Goal: Information Seeking & Learning: Learn about a topic

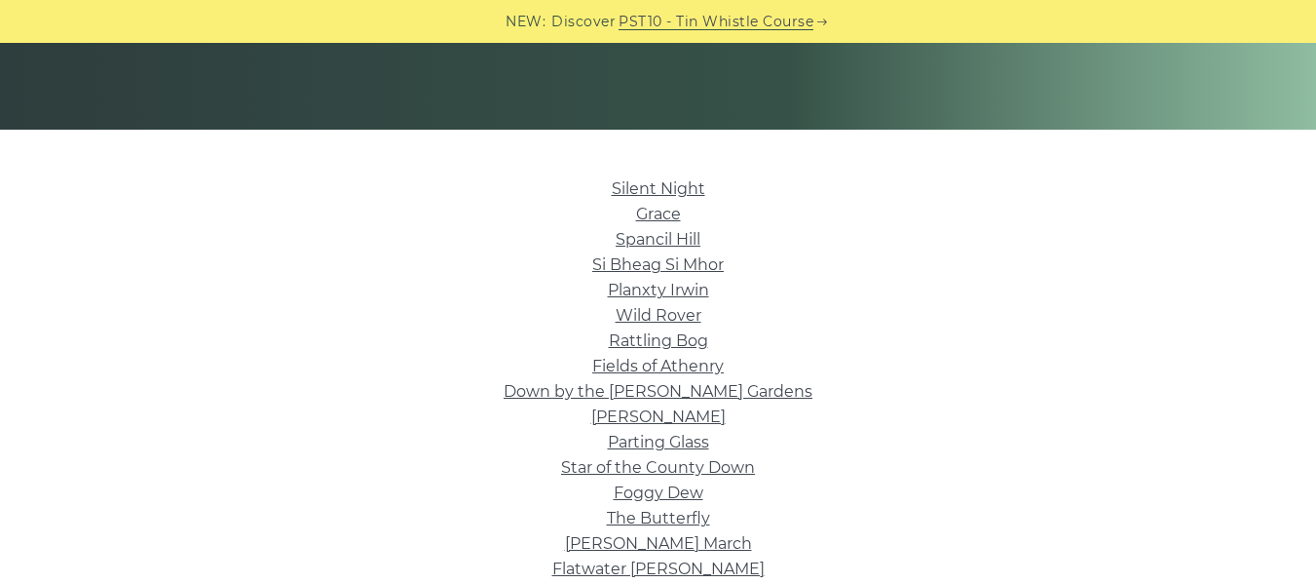
scroll to position [390, 0]
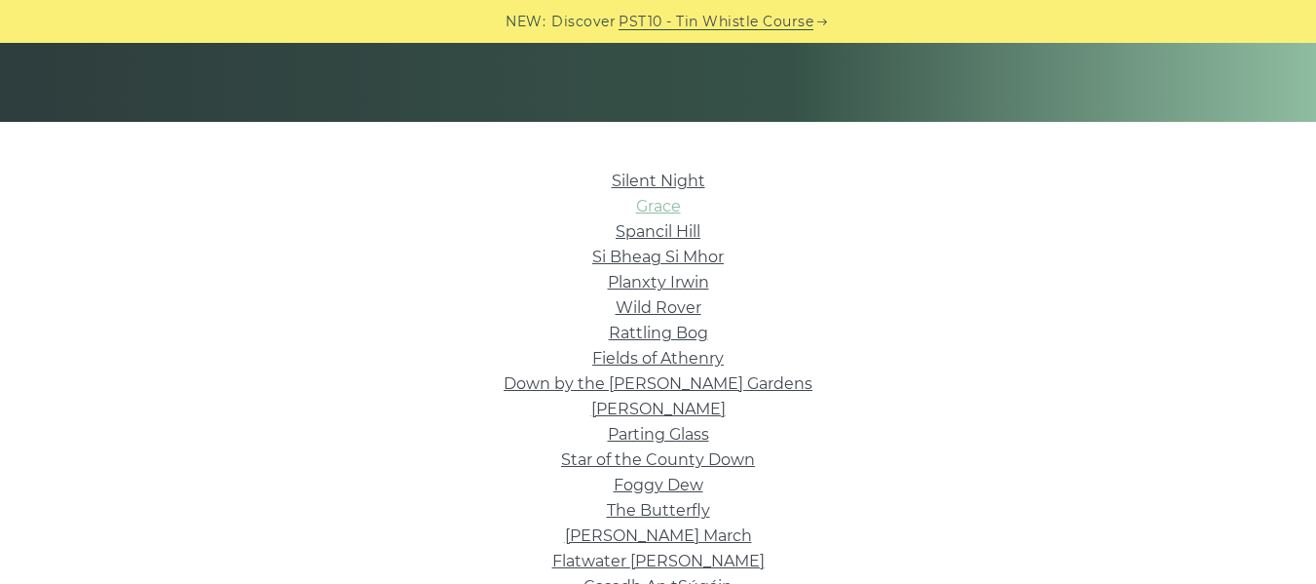
click at [655, 206] on link "Grace" at bounding box center [658, 206] width 45 height 19
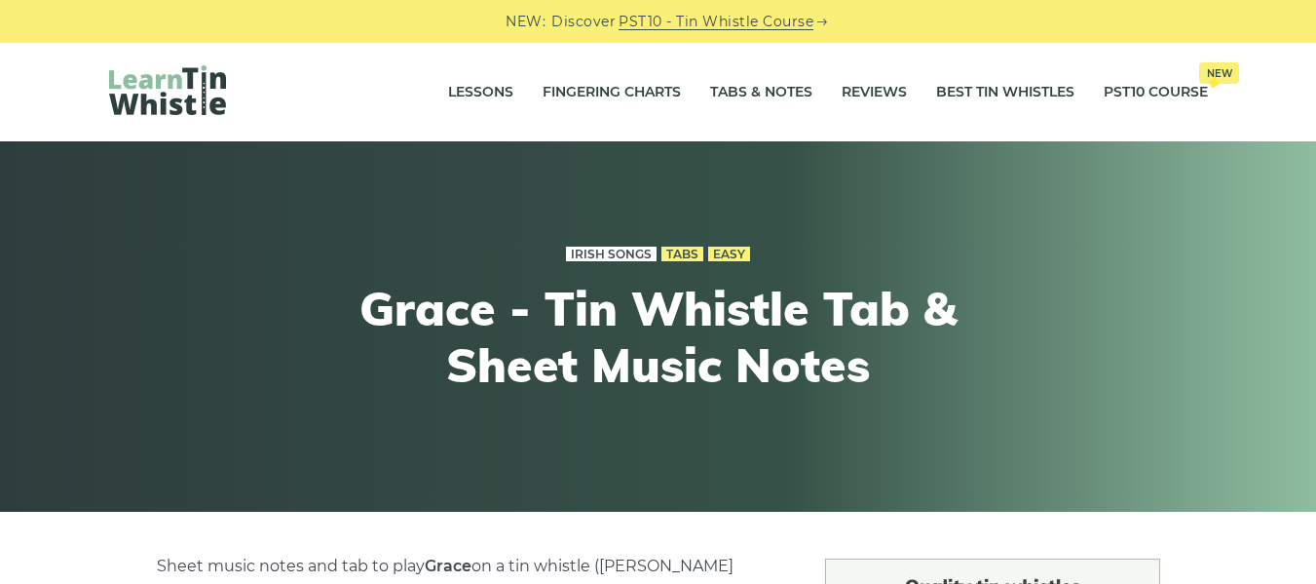
click at [604, 252] on link "Irish Songs" at bounding box center [611, 255] width 91 height 16
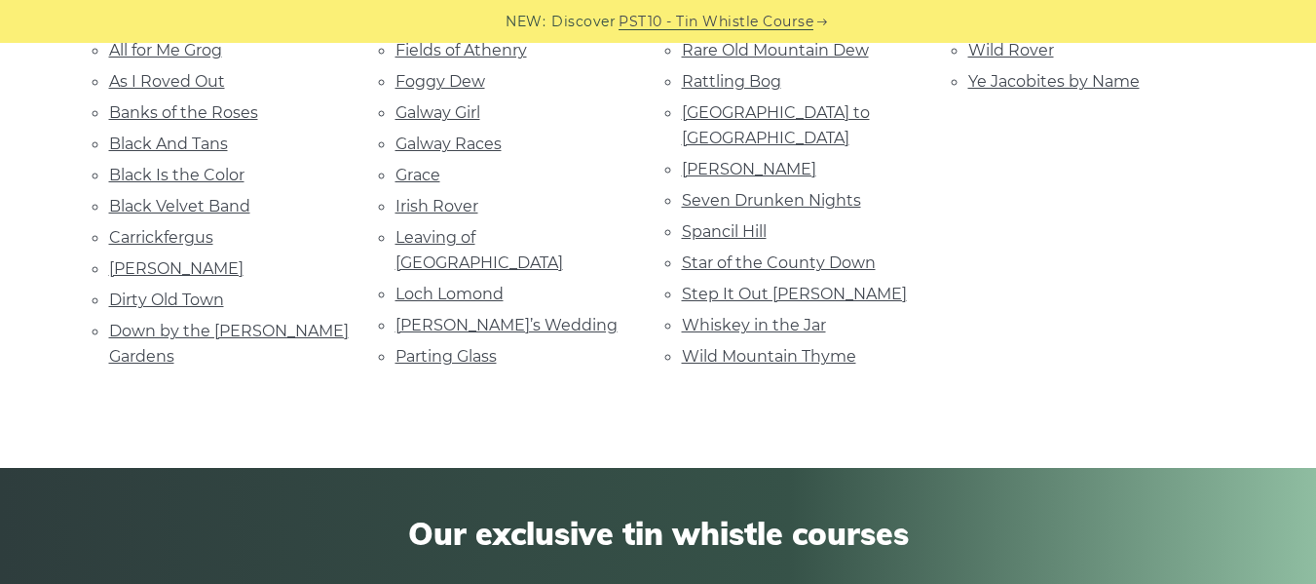
scroll to position [487, 0]
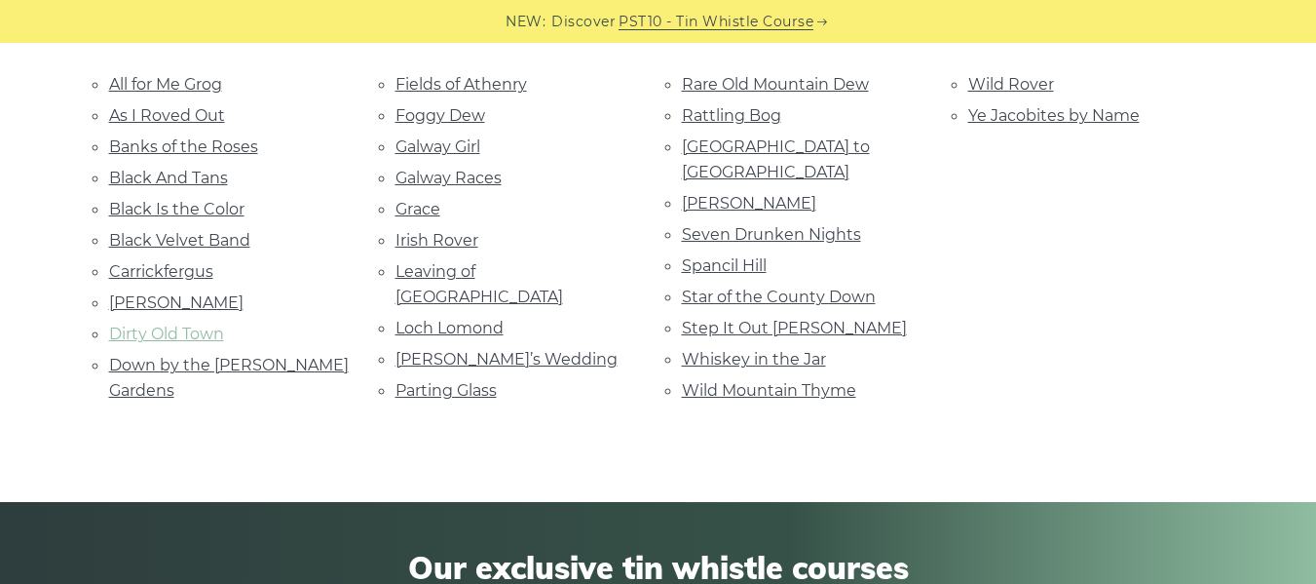
click at [195, 339] on link "Dirty Old Town" at bounding box center [166, 333] width 115 height 19
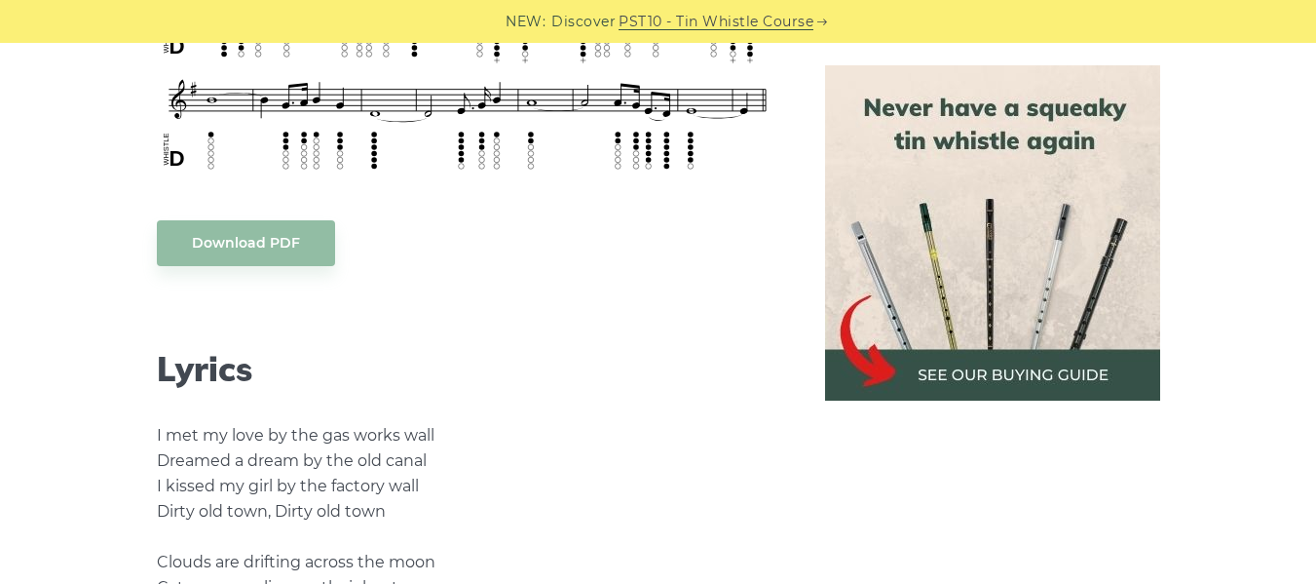
scroll to position [877, 0]
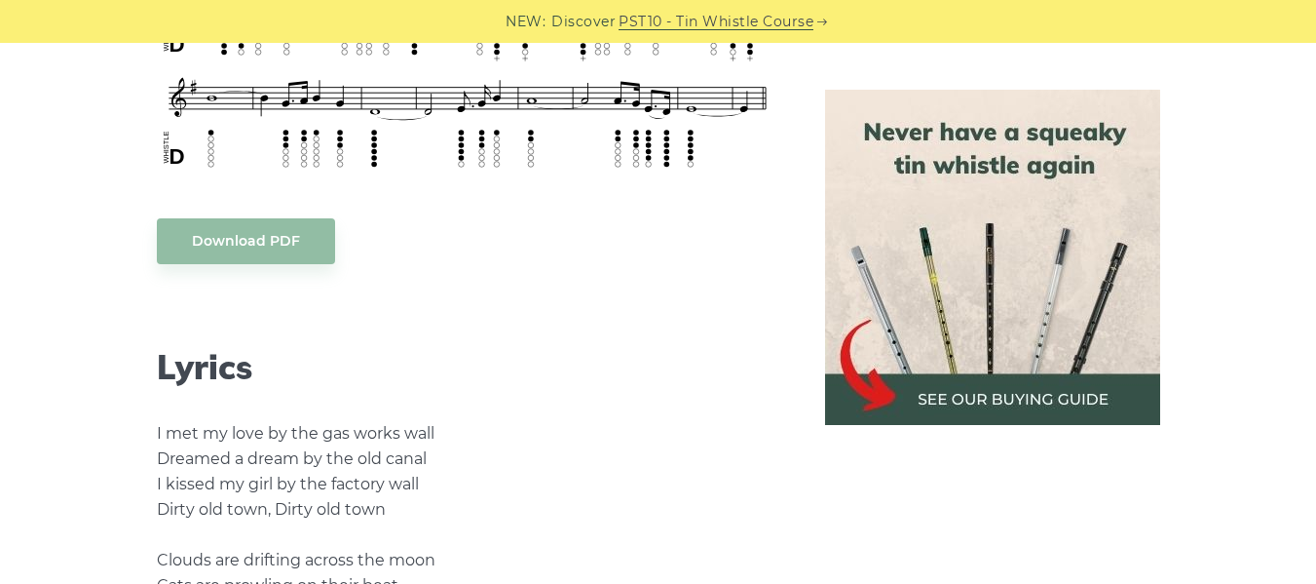
click at [272, 246] on link "Download PDF" at bounding box center [246, 241] width 178 height 46
click at [238, 249] on link "Download PDF" at bounding box center [246, 241] width 178 height 46
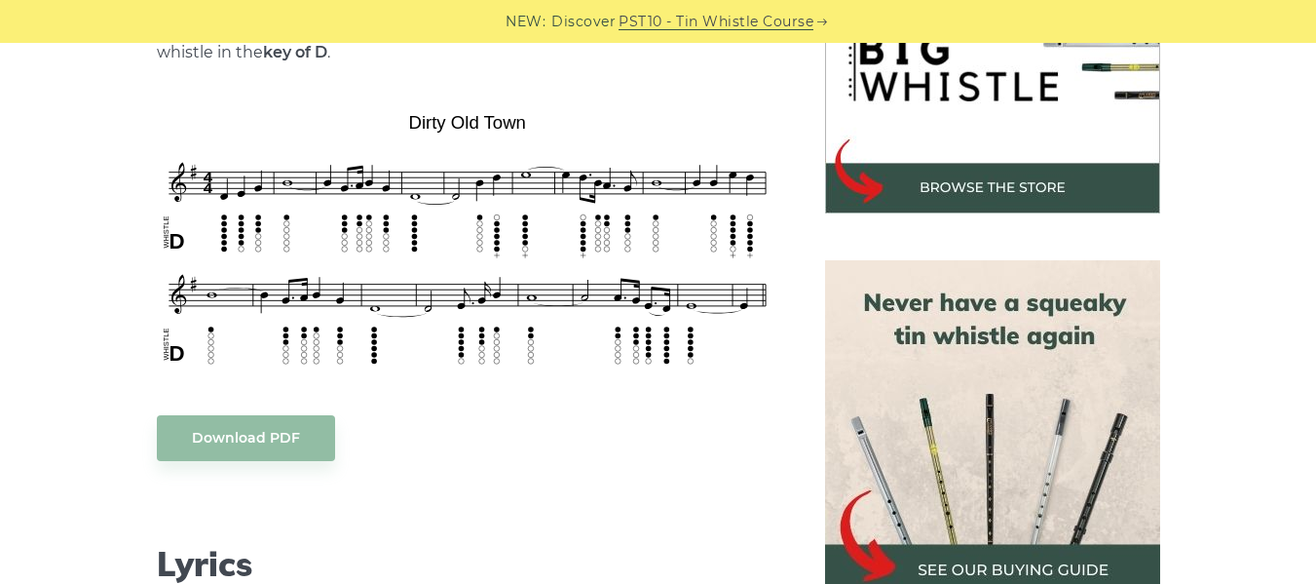
scroll to position [682, 0]
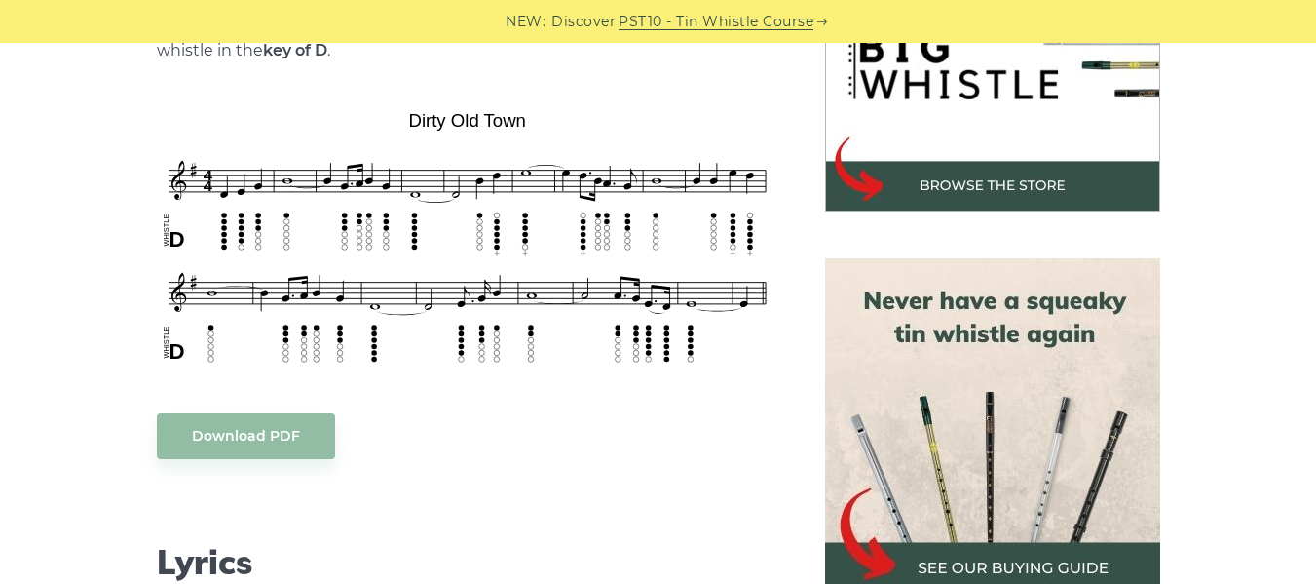
click at [781, 22] on link "PST10 - Tin Whistle Course" at bounding box center [716, 22] width 195 height 22
click at [369, 227] on img at bounding box center [468, 238] width 622 height 270
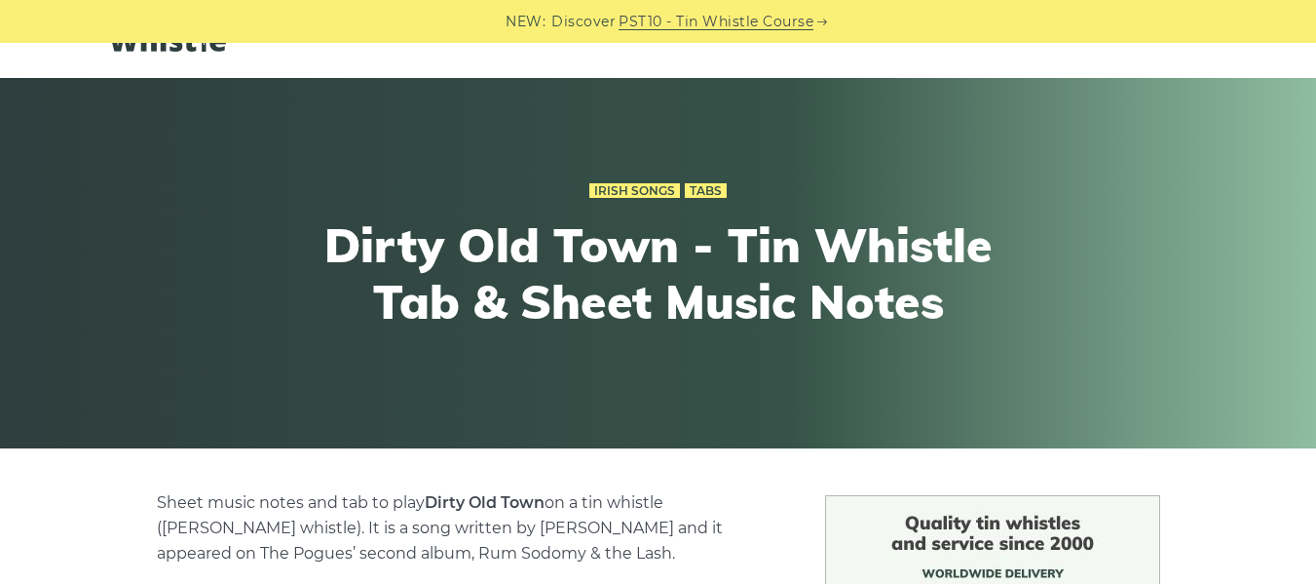
scroll to position [97, 0]
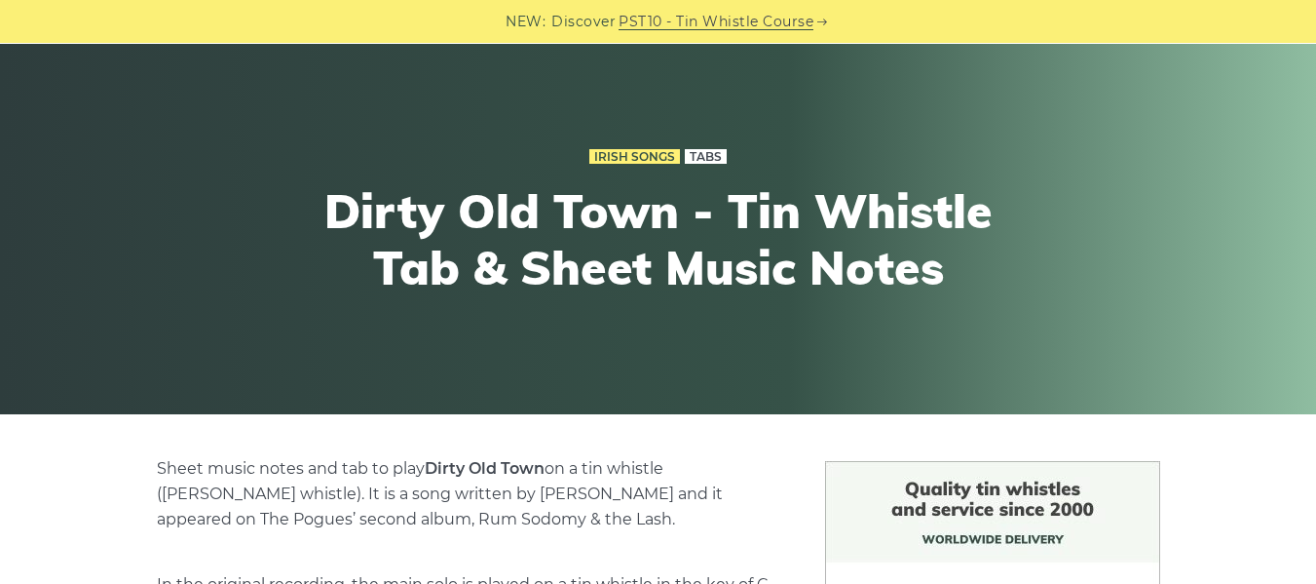
click at [705, 161] on link "Tabs" at bounding box center [706, 157] width 42 height 16
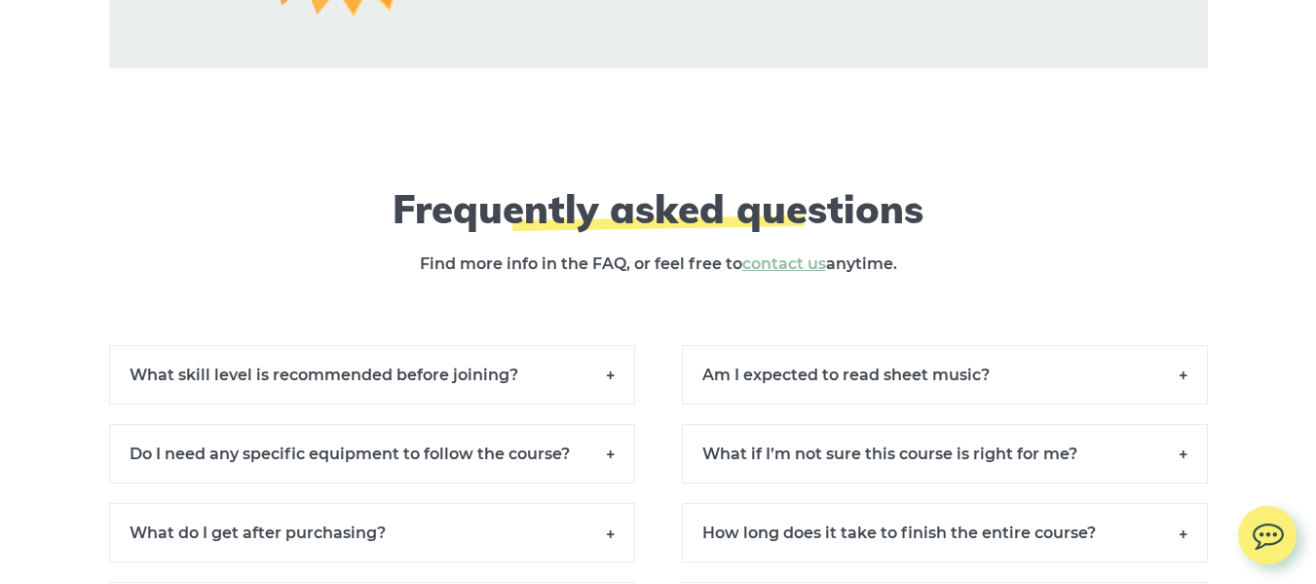
scroll to position [13348, 0]
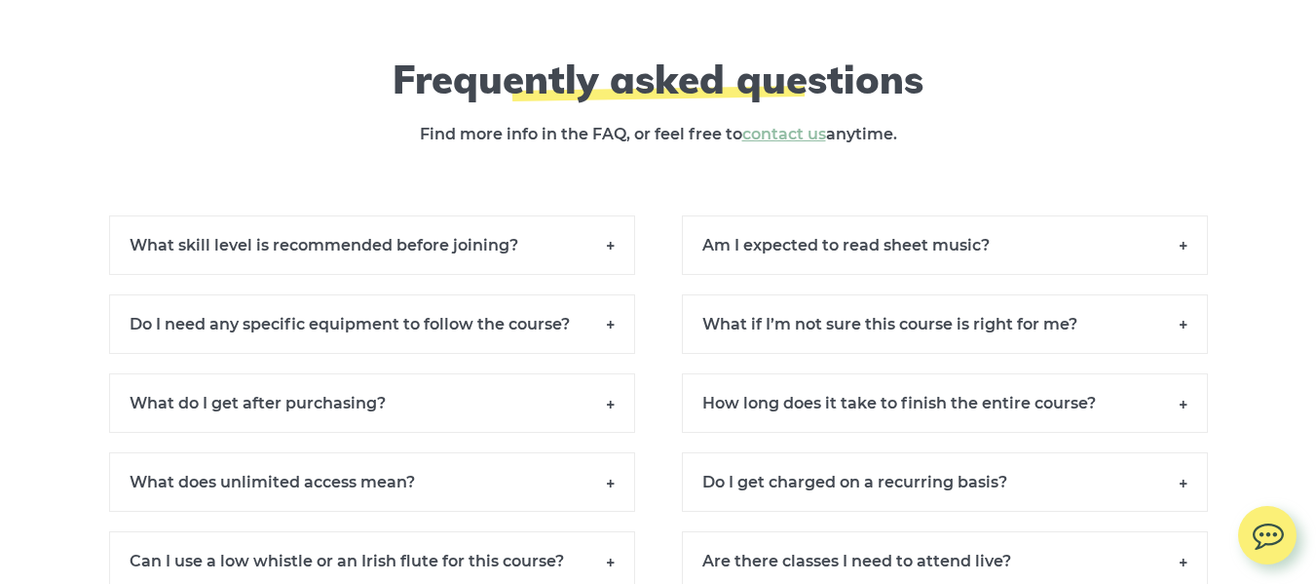
click at [916, 425] on h6 "How long does it take to finish the entire course?" at bounding box center [945, 402] width 526 height 59
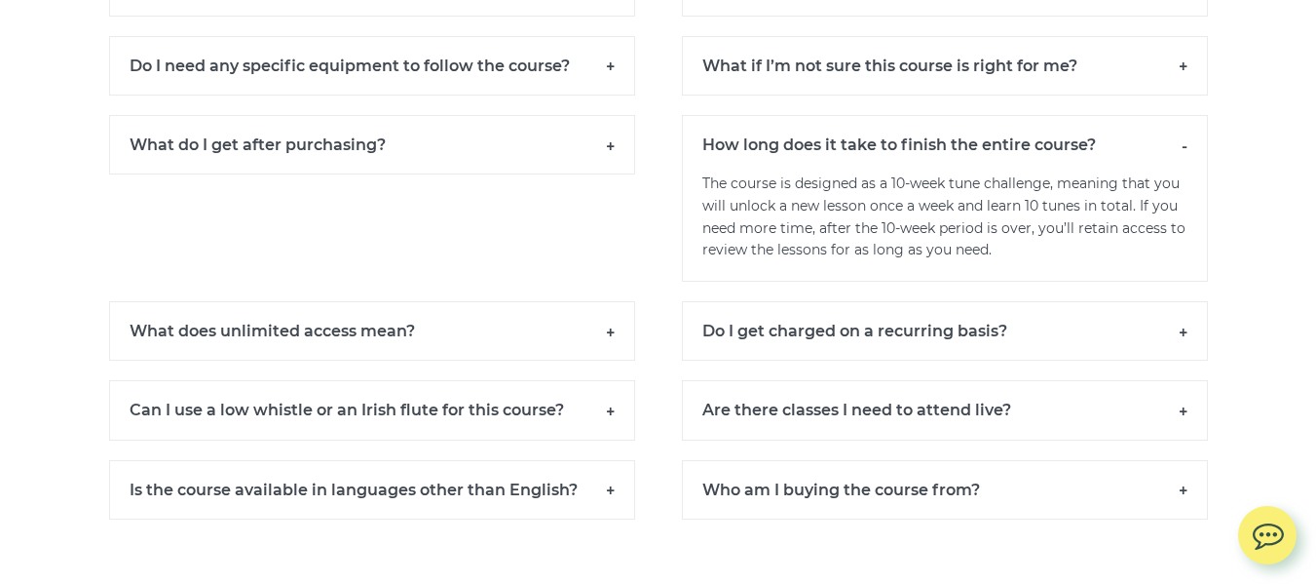
scroll to position [13640, 0]
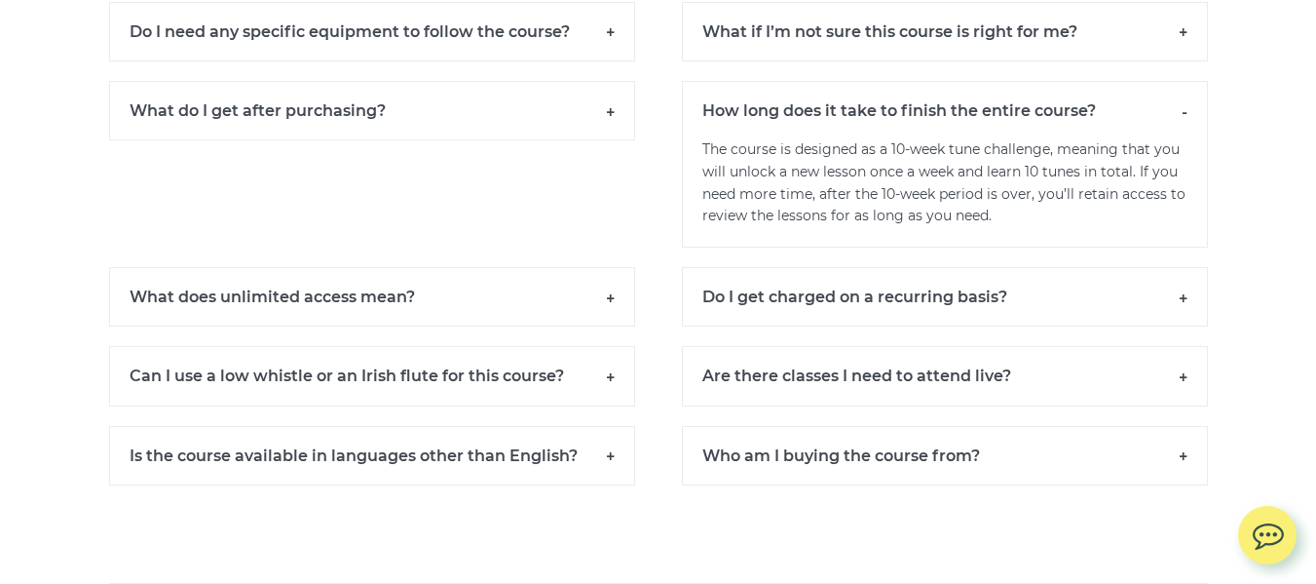
click at [877, 316] on h6 "Do I get charged on a recurring basis?" at bounding box center [945, 296] width 526 height 59
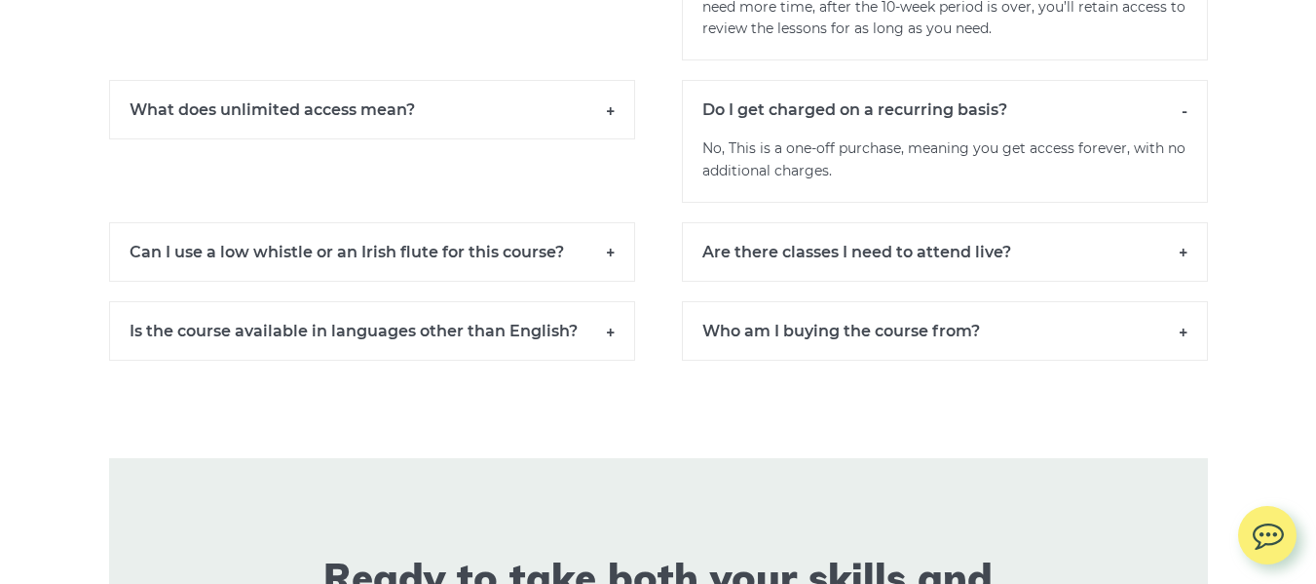
scroll to position [13835, 0]
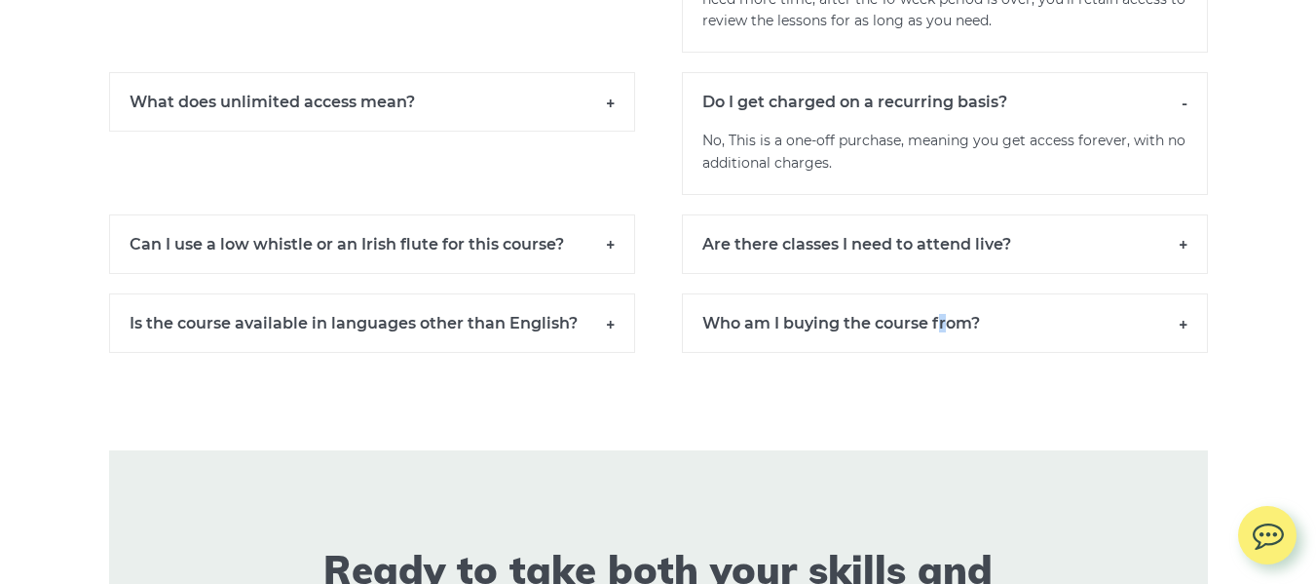
click at [944, 347] on h6 "Who am I buying the course from?" at bounding box center [945, 322] width 526 height 59
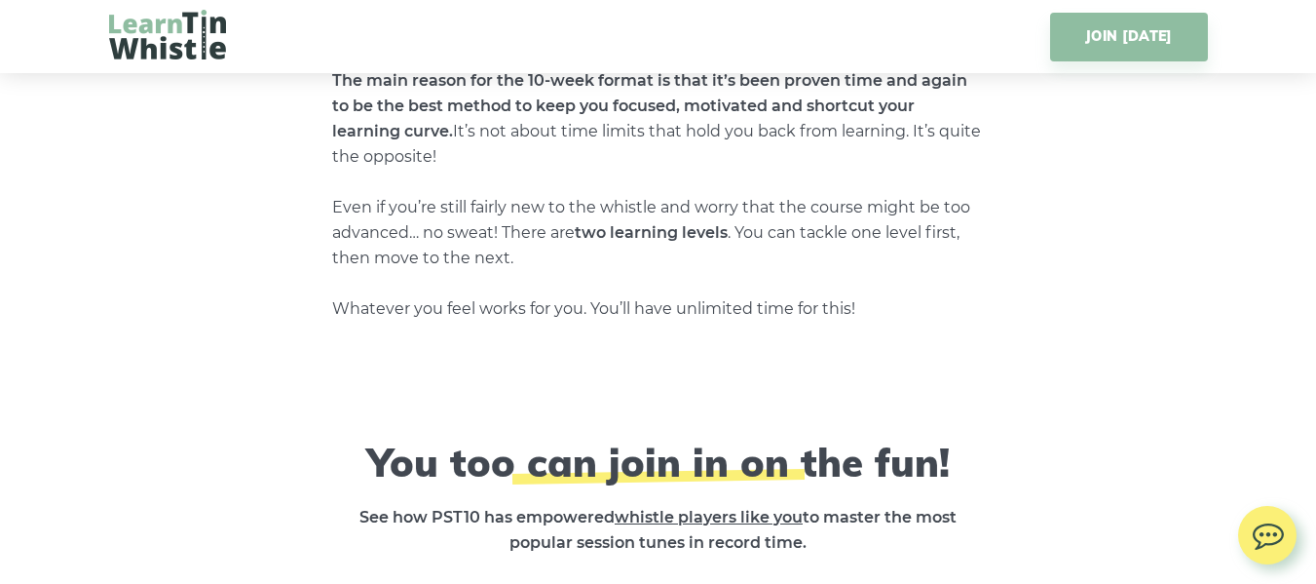
scroll to position [7467, 0]
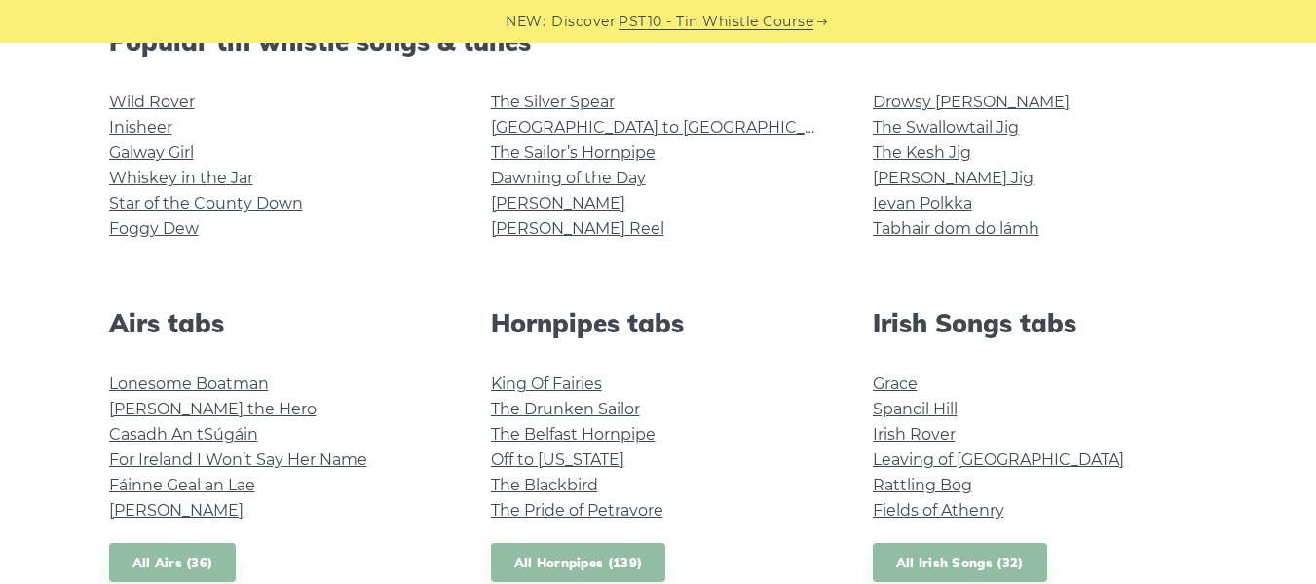
scroll to position [682, 0]
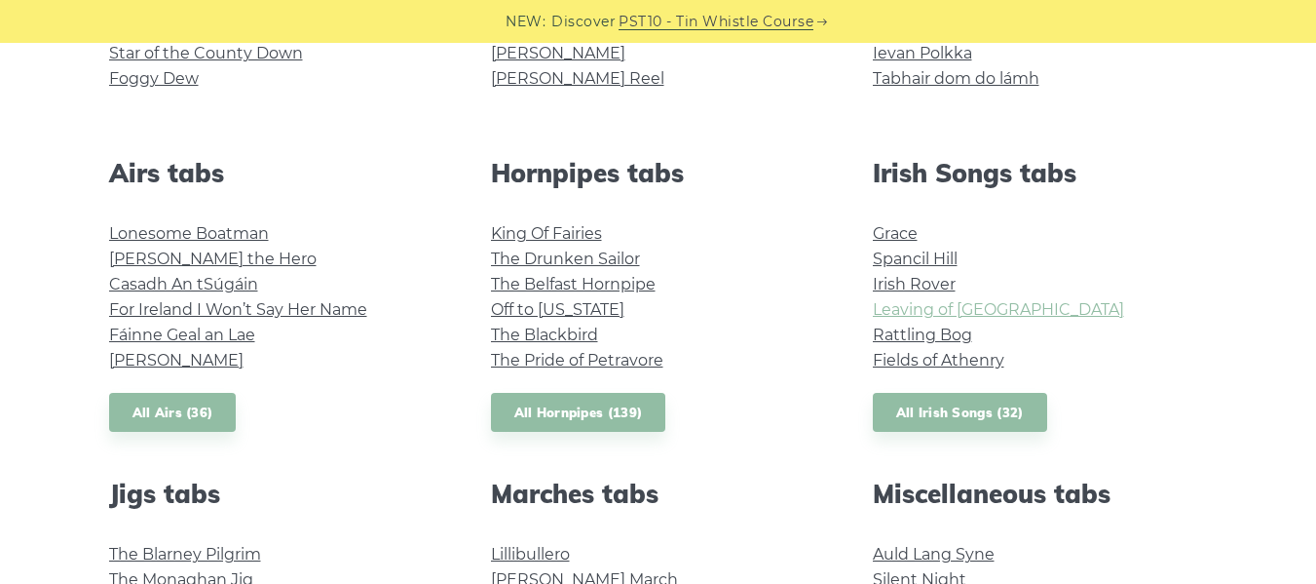
click at [952, 315] on link "Leaving of [GEOGRAPHIC_DATA]" at bounding box center [998, 309] width 251 height 19
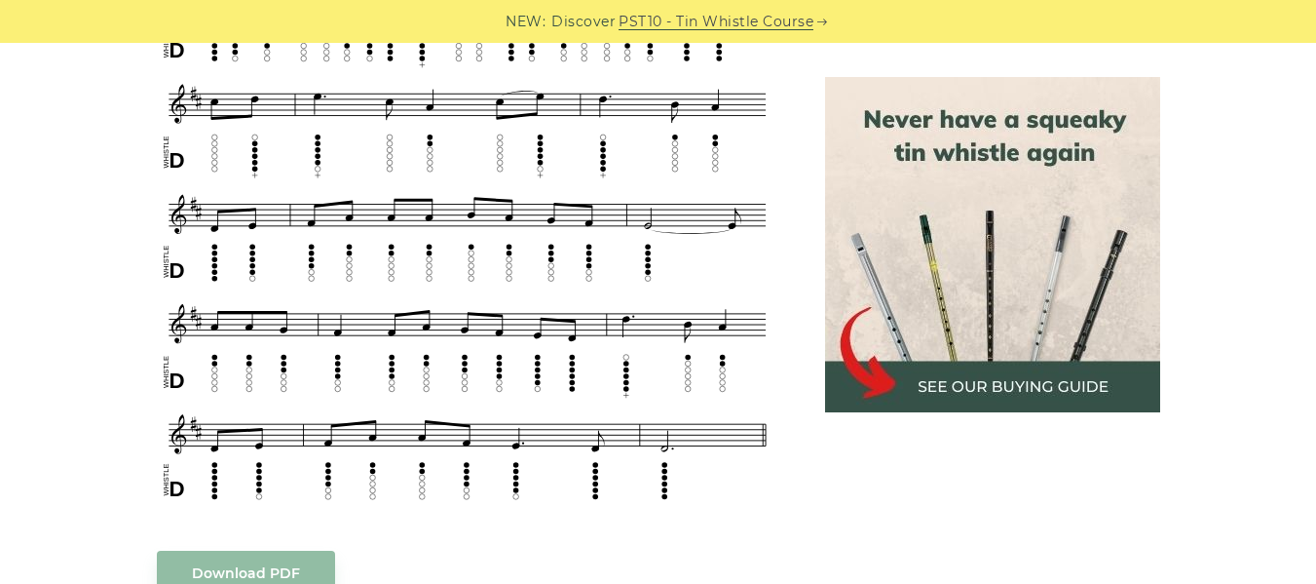
scroll to position [877, 0]
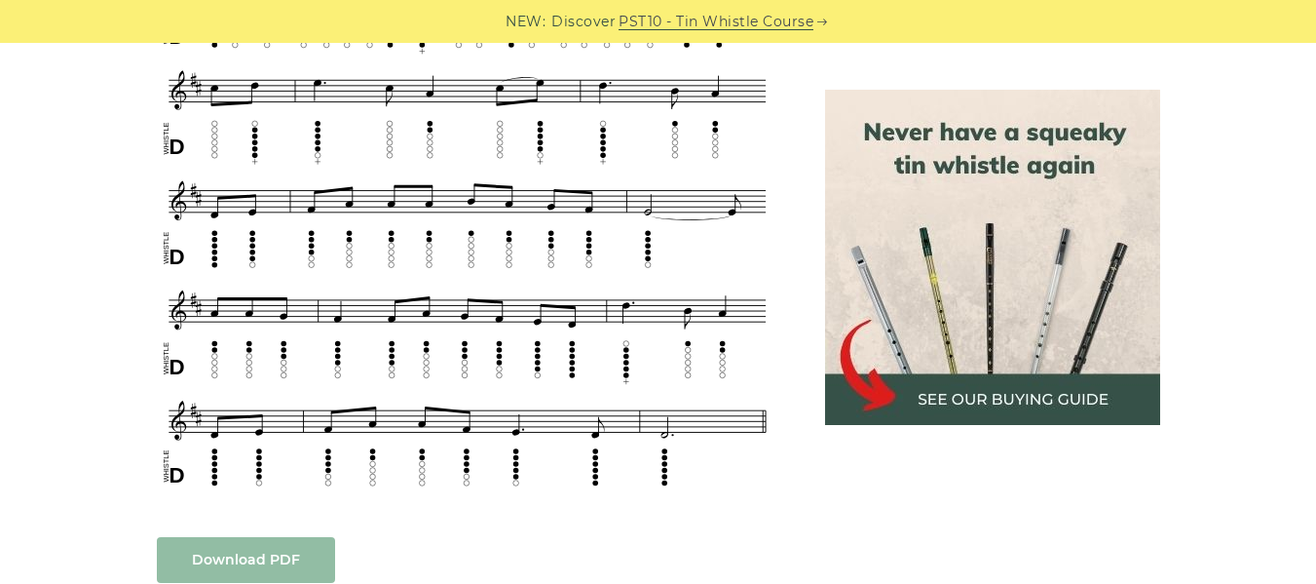
click at [247, 550] on link "Download PDF" at bounding box center [246, 560] width 178 height 46
click at [233, 537] on link "Download PDF" at bounding box center [246, 560] width 178 height 46
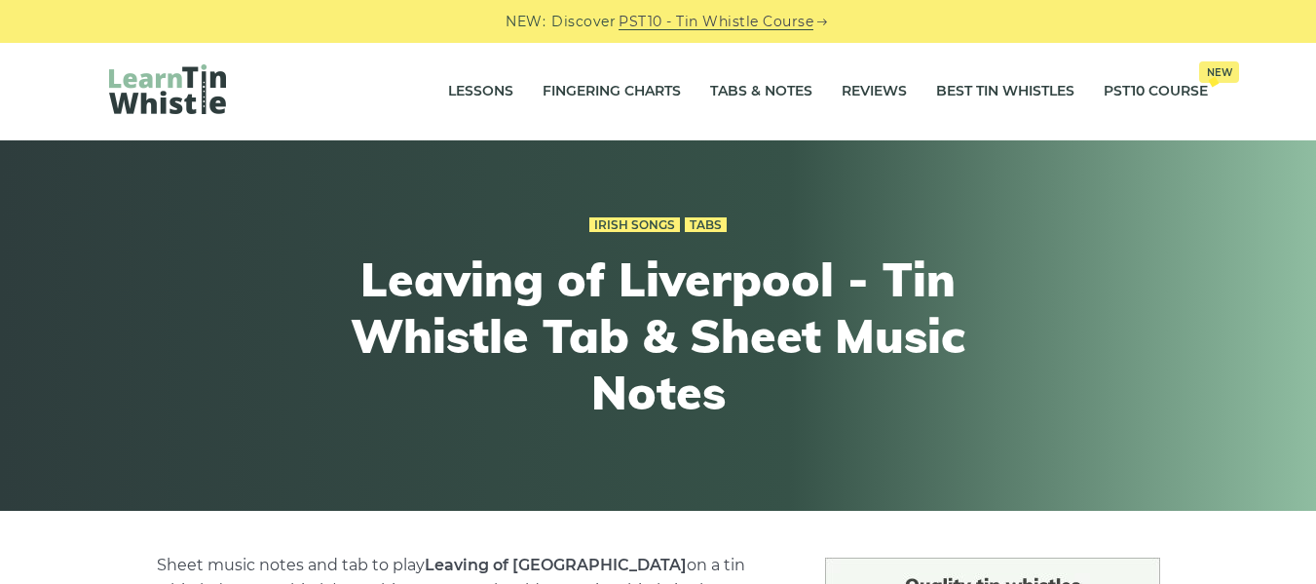
scroll to position [0, 0]
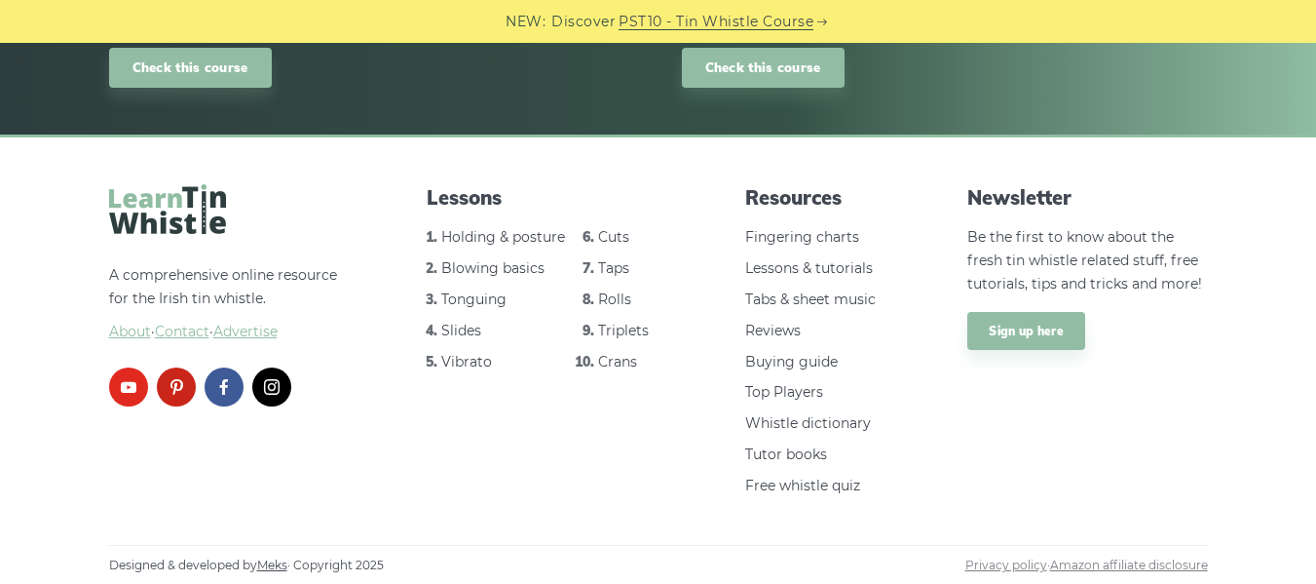
scroll to position [2579, 0]
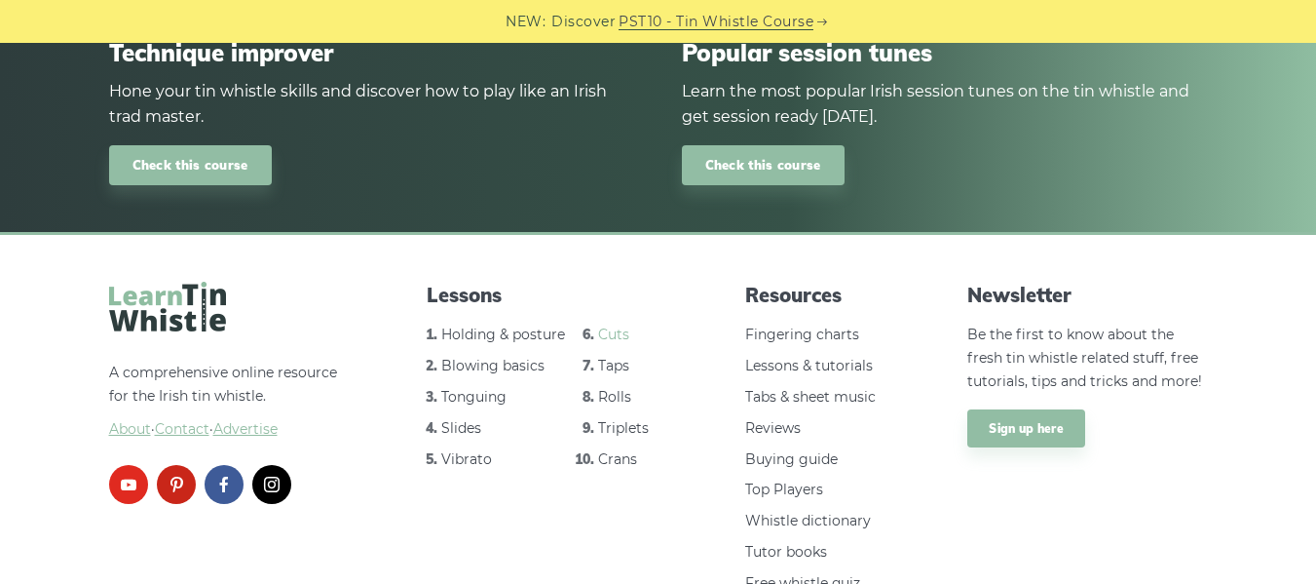
click at [611, 342] on link "Cuts" at bounding box center [613, 334] width 31 height 18
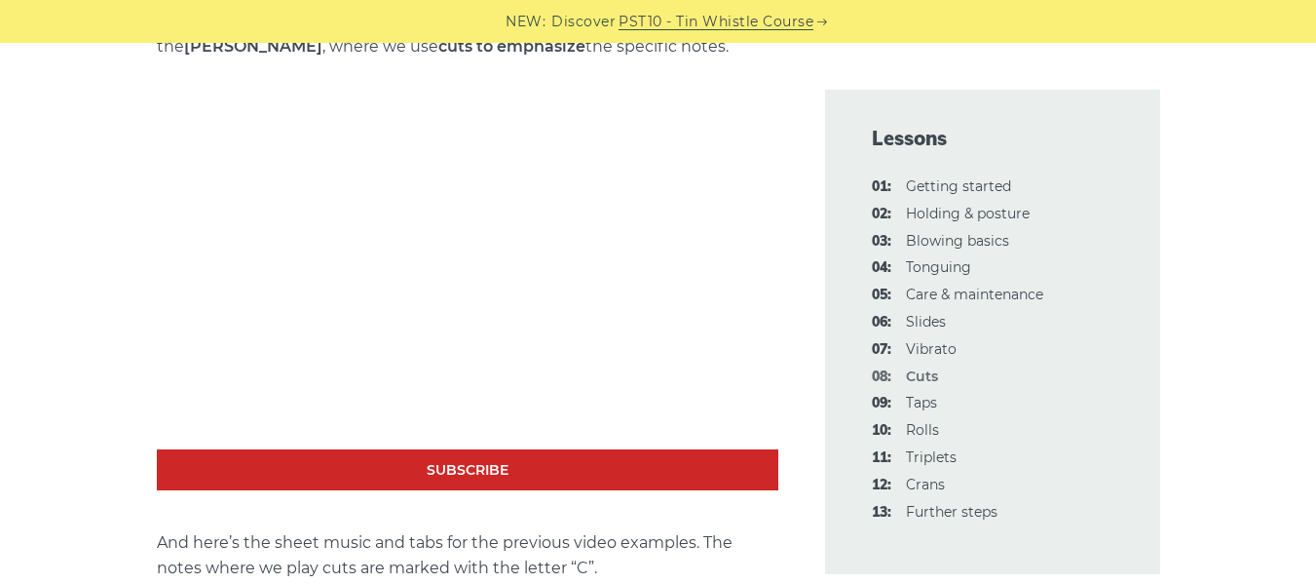
scroll to position [3238, 0]
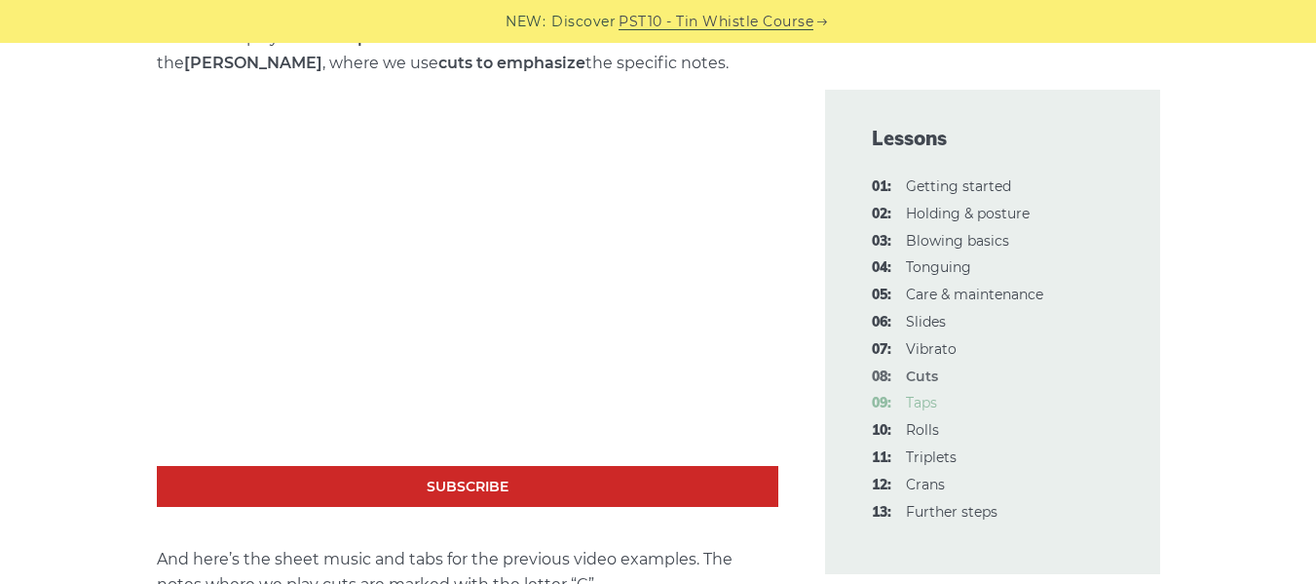
click at [923, 409] on link "09: Taps" at bounding box center [921, 403] width 31 height 18
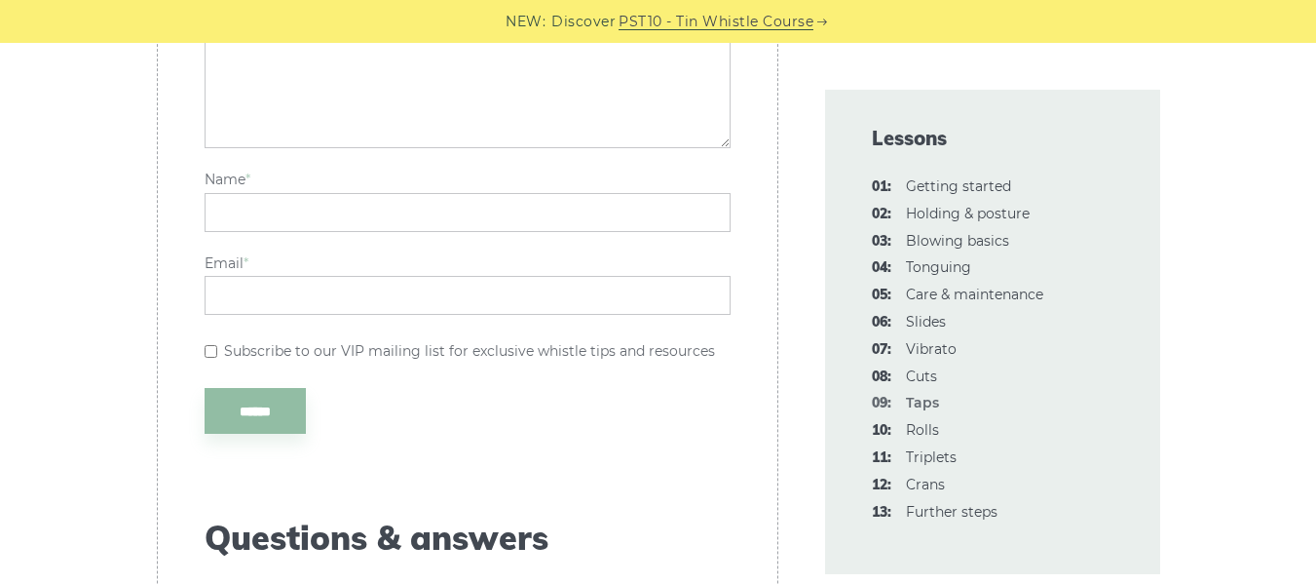
scroll to position [5554, 0]
click at [931, 435] on link "10: Rolls" at bounding box center [922, 430] width 33 height 18
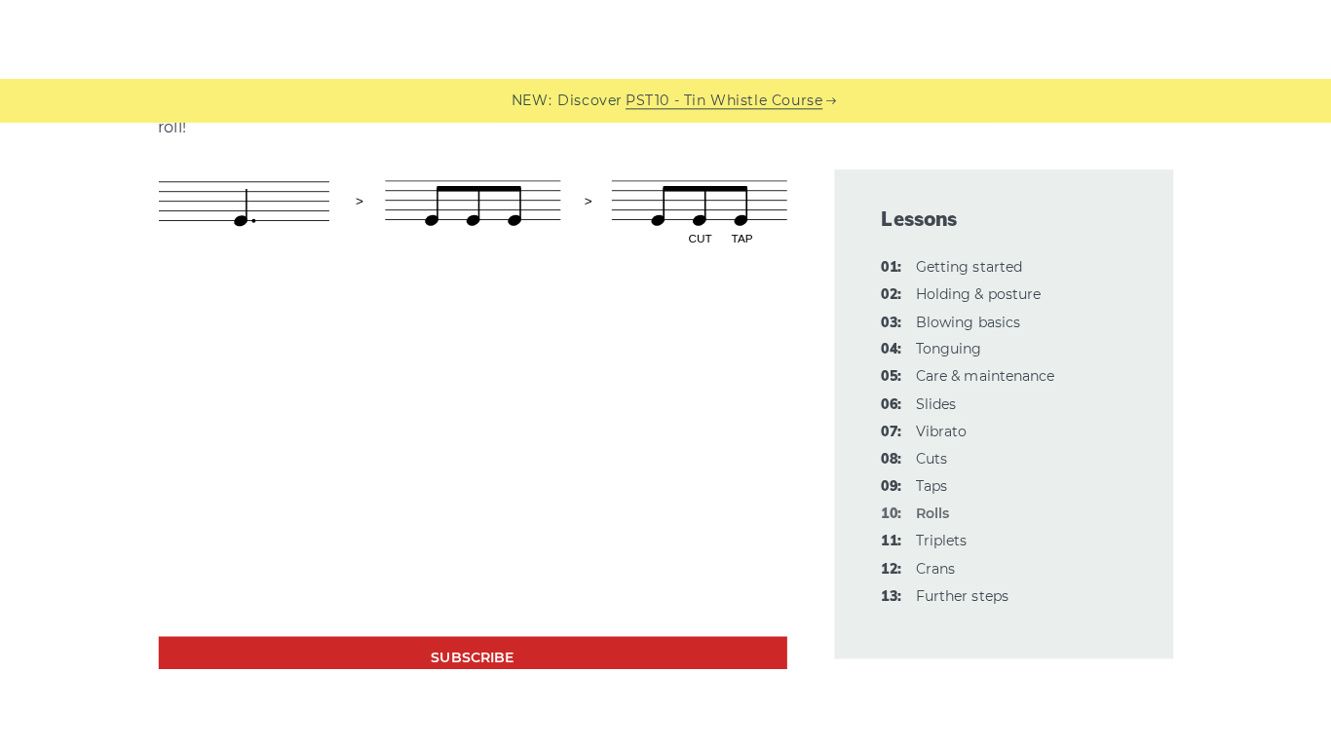
scroll to position [1364, 0]
